Goal: Information Seeking & Learning: Check status

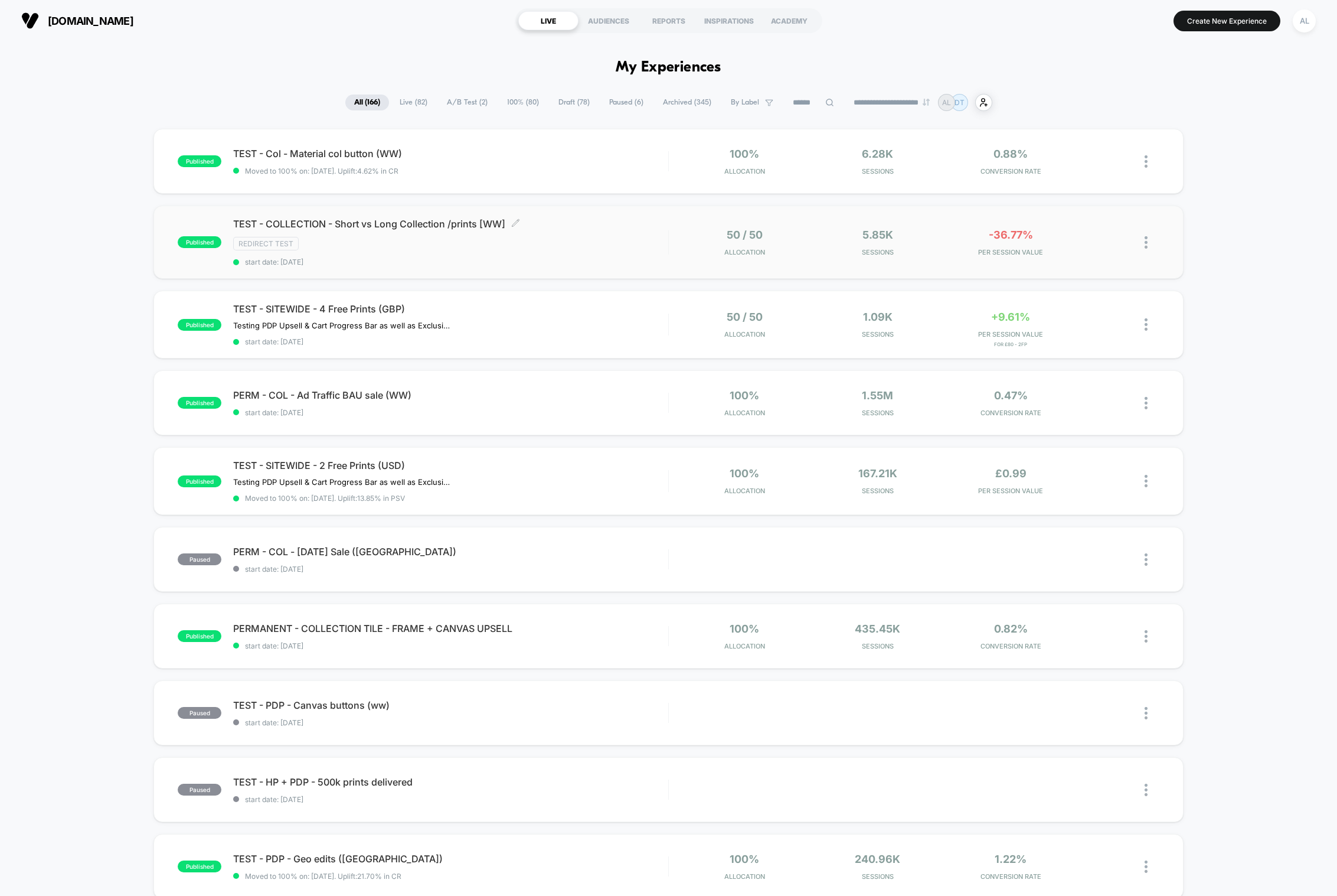
click at [570, 235] on div "TEST - COLLECTION - Short vs Long Collection /prints [WW] Click to edit experie…" at bounding box center [450, 241] width 434 height 48
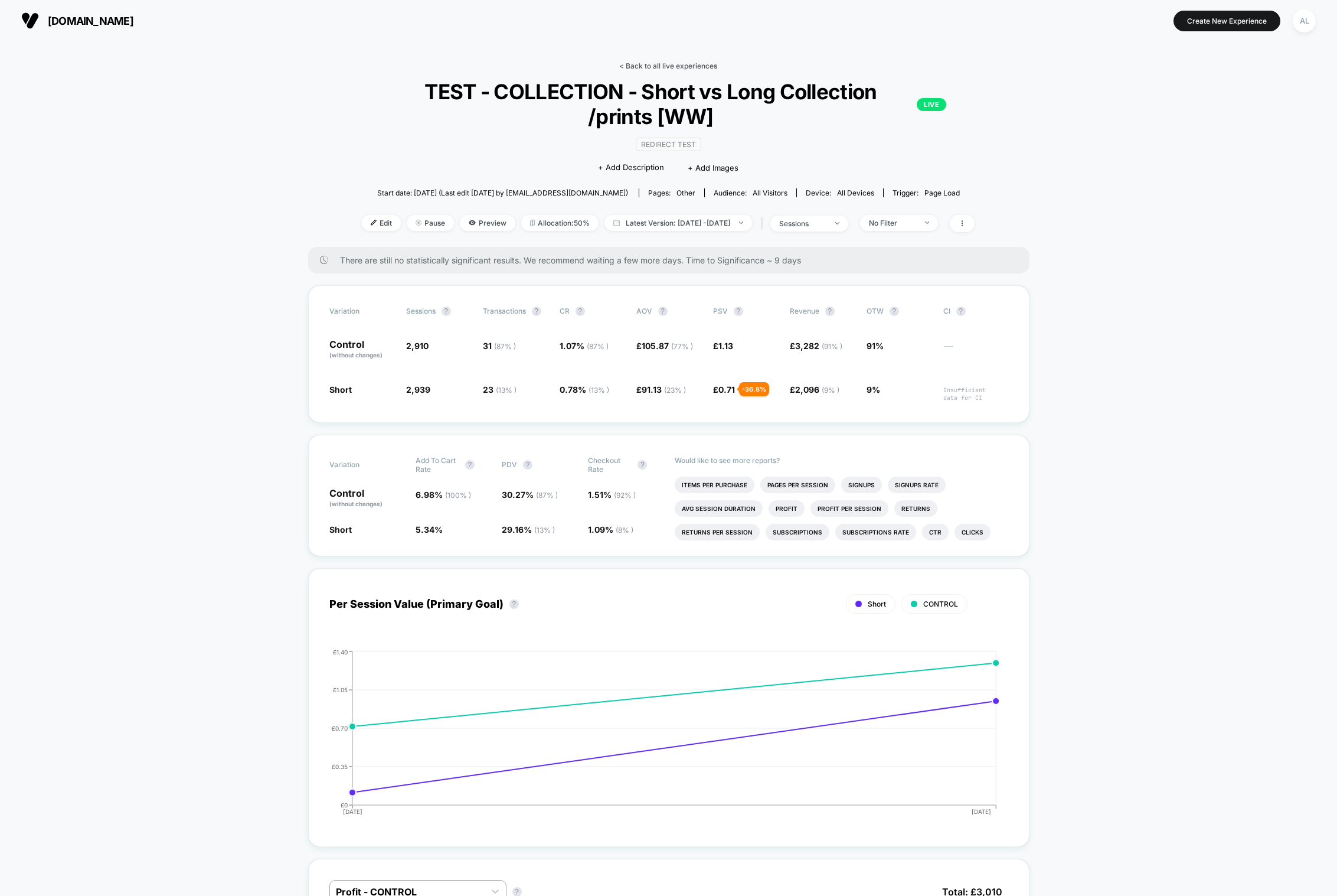
click at [689, 63] on link "< Back to all live experiences" at bounding box center [668, 65] width 98 height 9
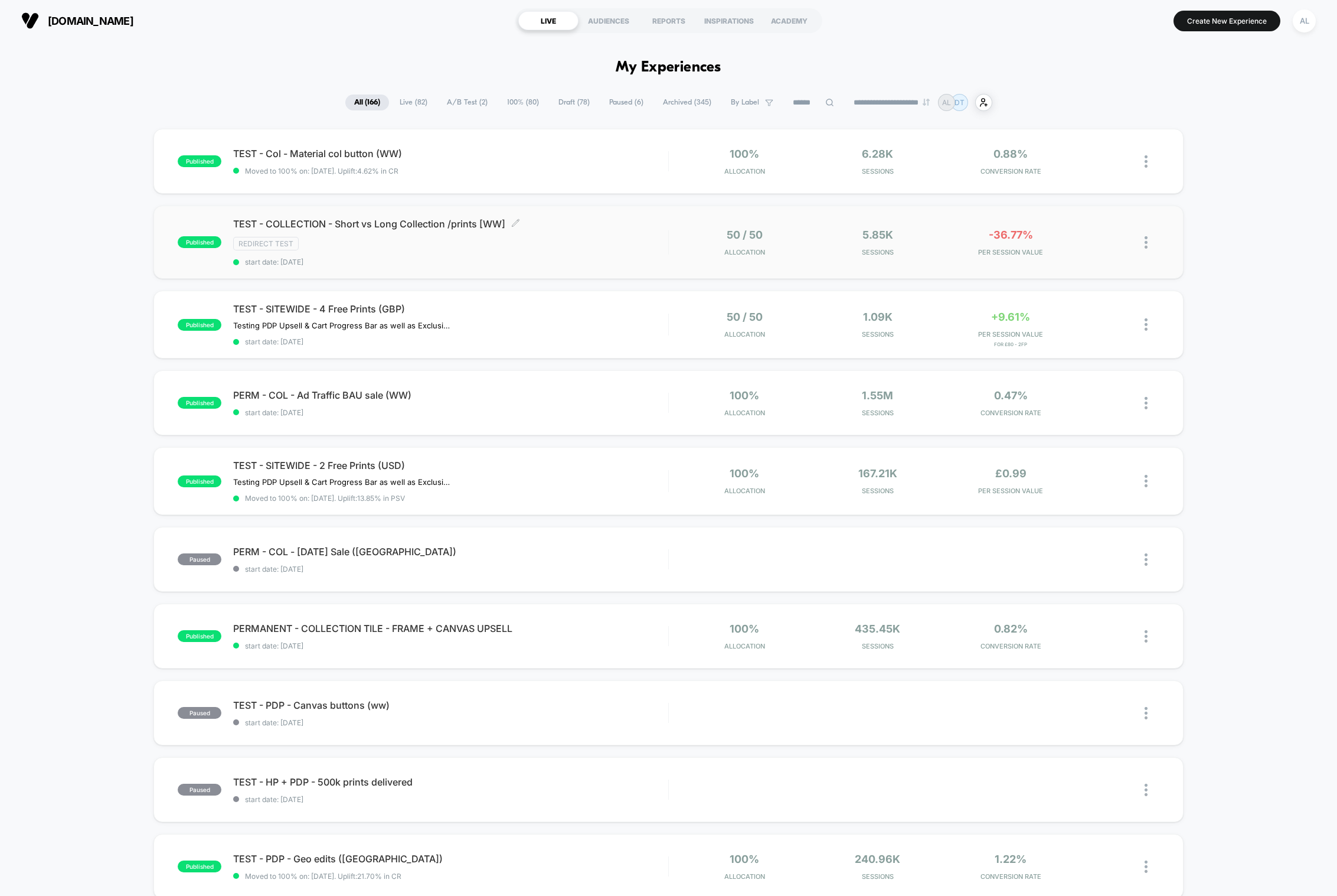
click at [648, 227] on span "TEST - COLLECTION - Short vs Long Collection /prints [WW] Click to edit experie…" at bounding box center [450, 224] width 434 height 12
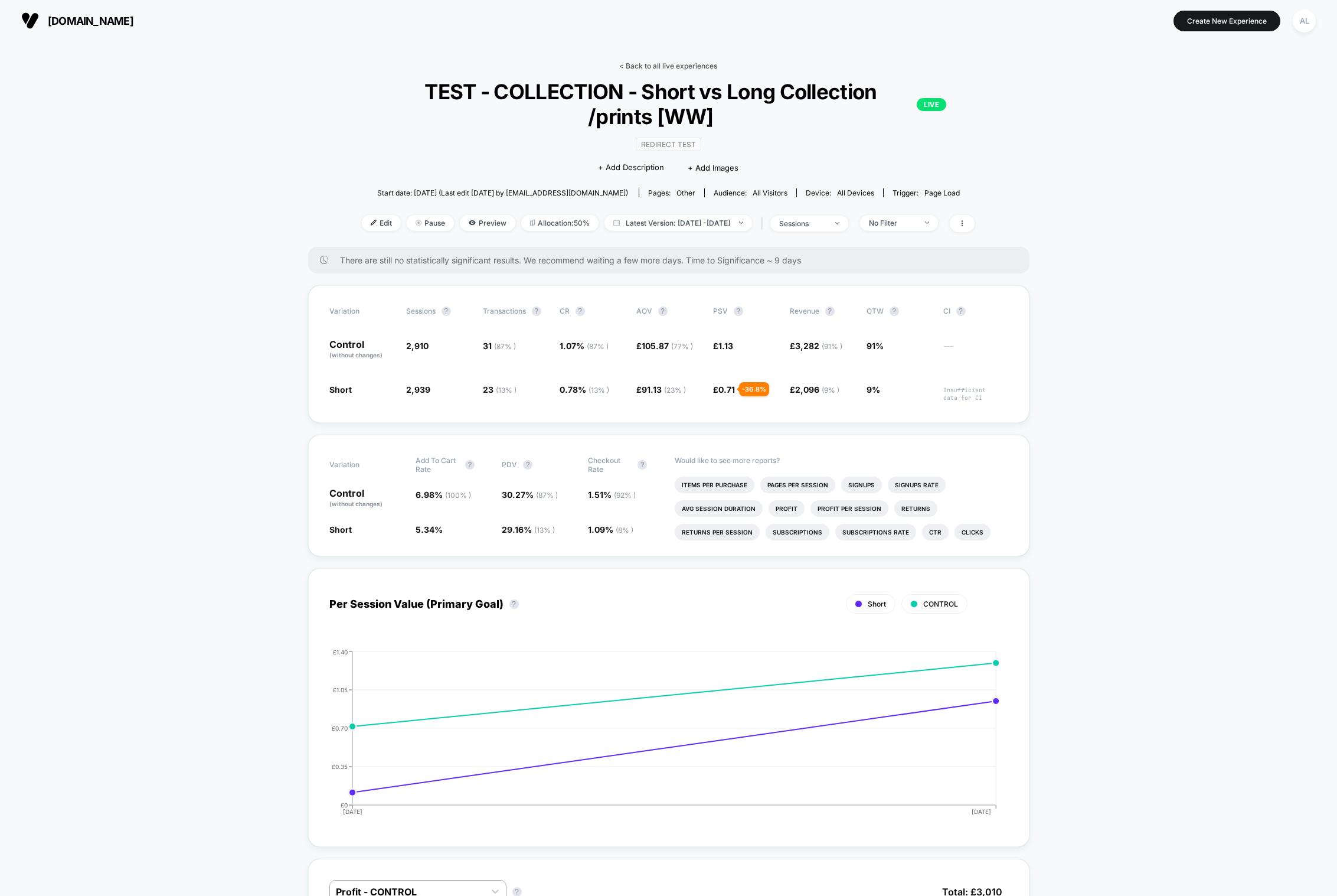
click at [678, 66] on link "< Back to all live experiences" at bounding box center [668, 65] width 98 height 9
